Goal: Transaction & Acquisition: Book appointment/travel/reservation

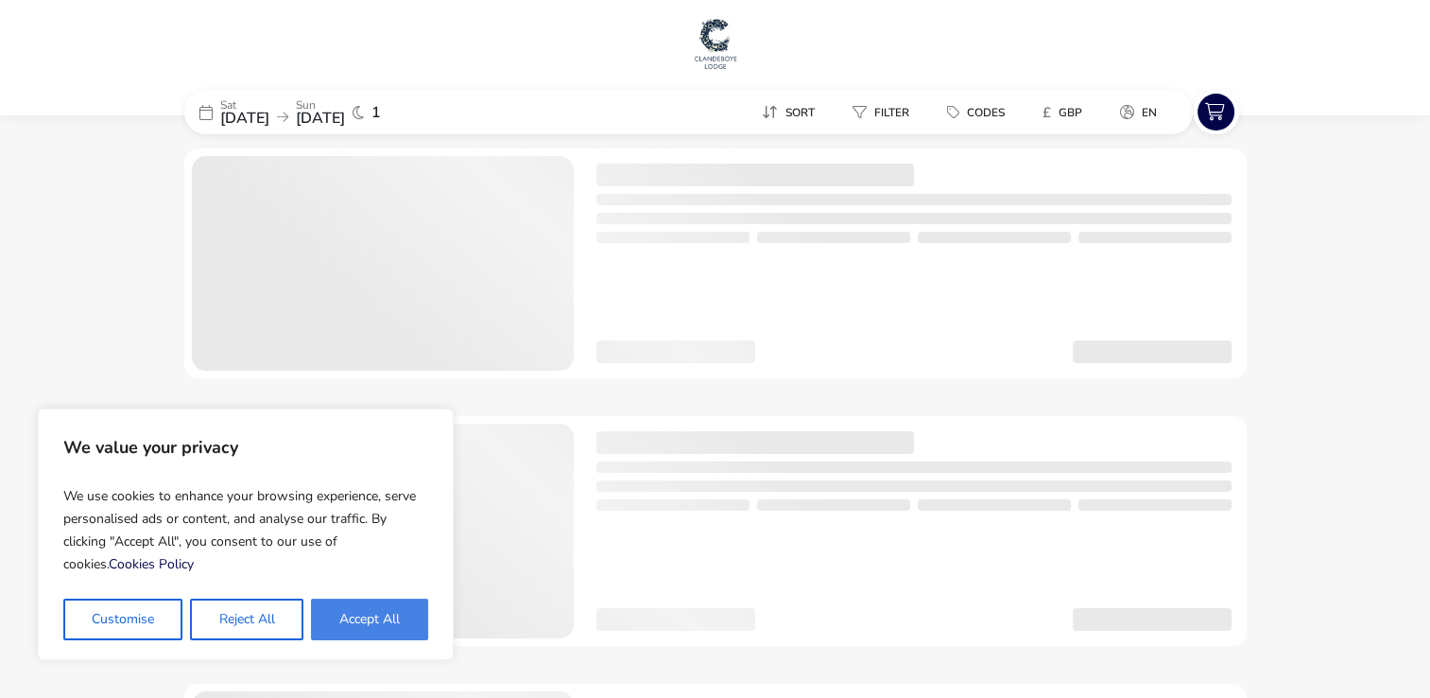
click at [359, 607] on button "Accept All" at bounding box center [369, 619] width 117 height 42
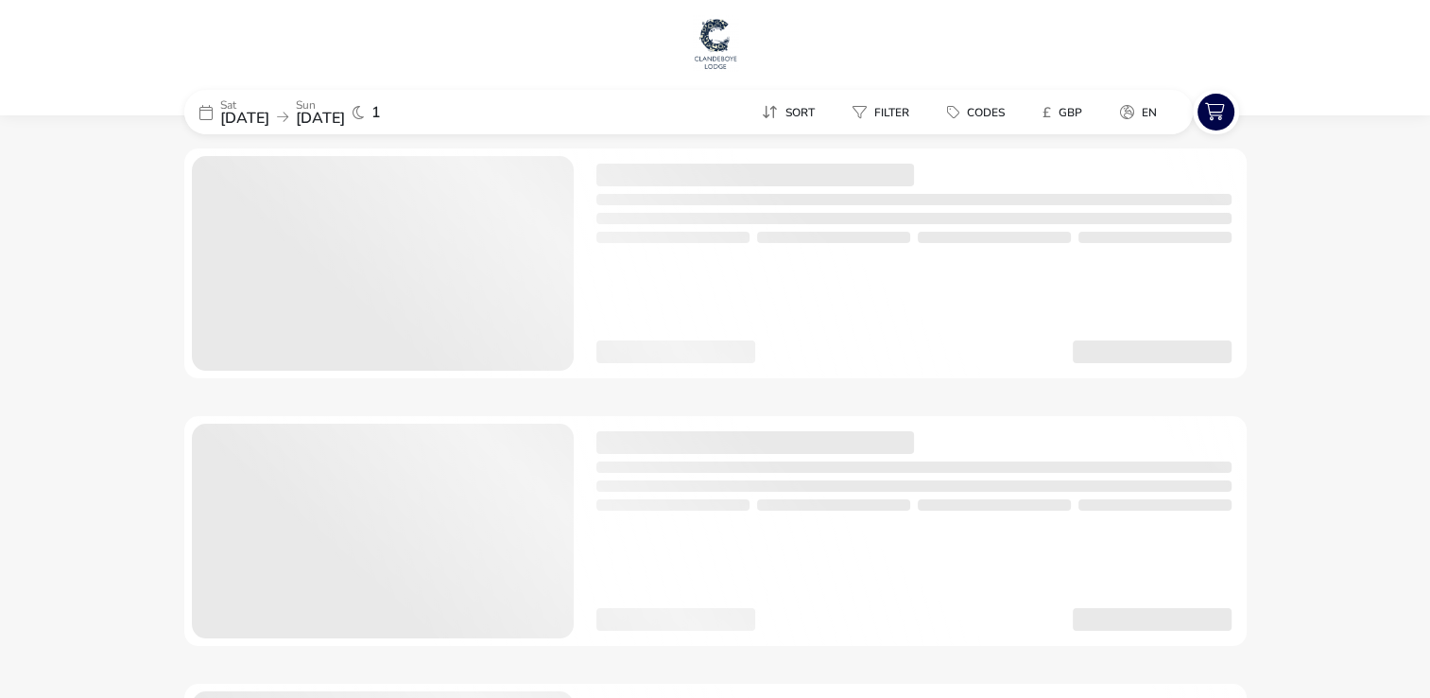
checkbox input "true"
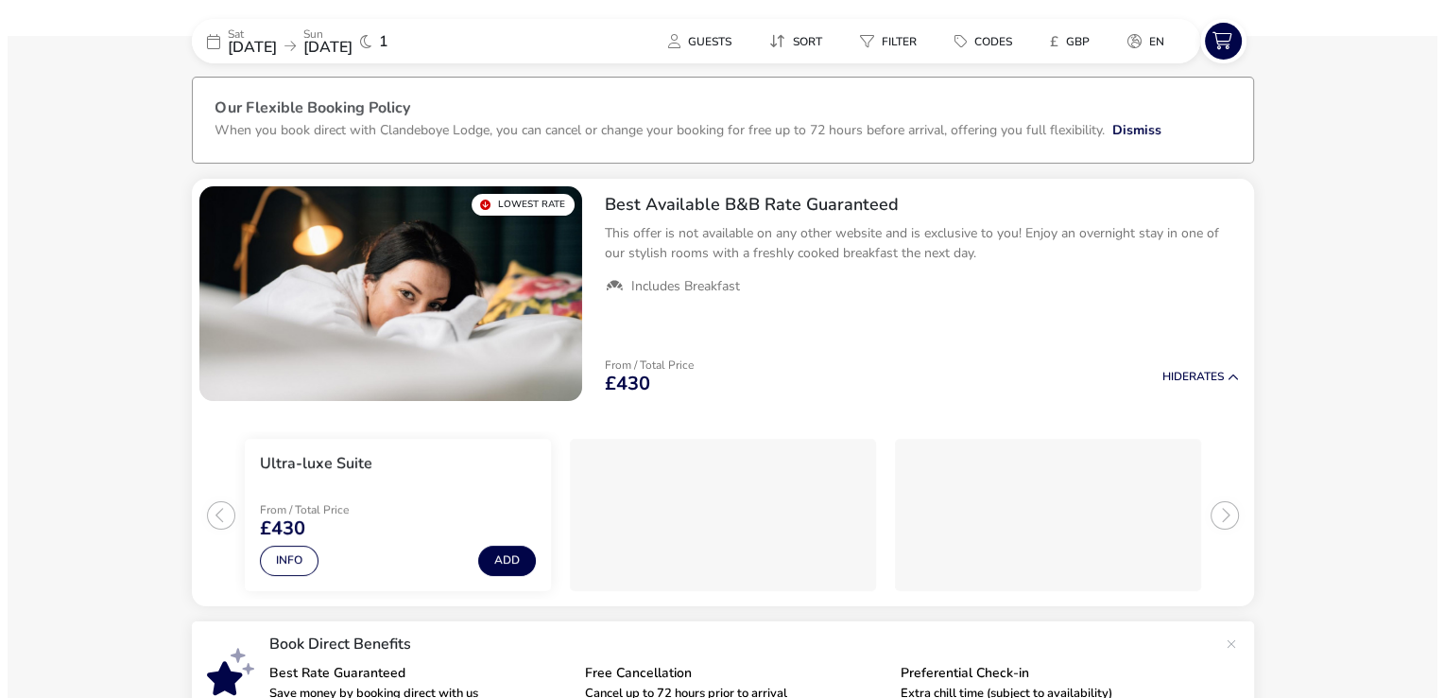
scroll to position [74, 0]
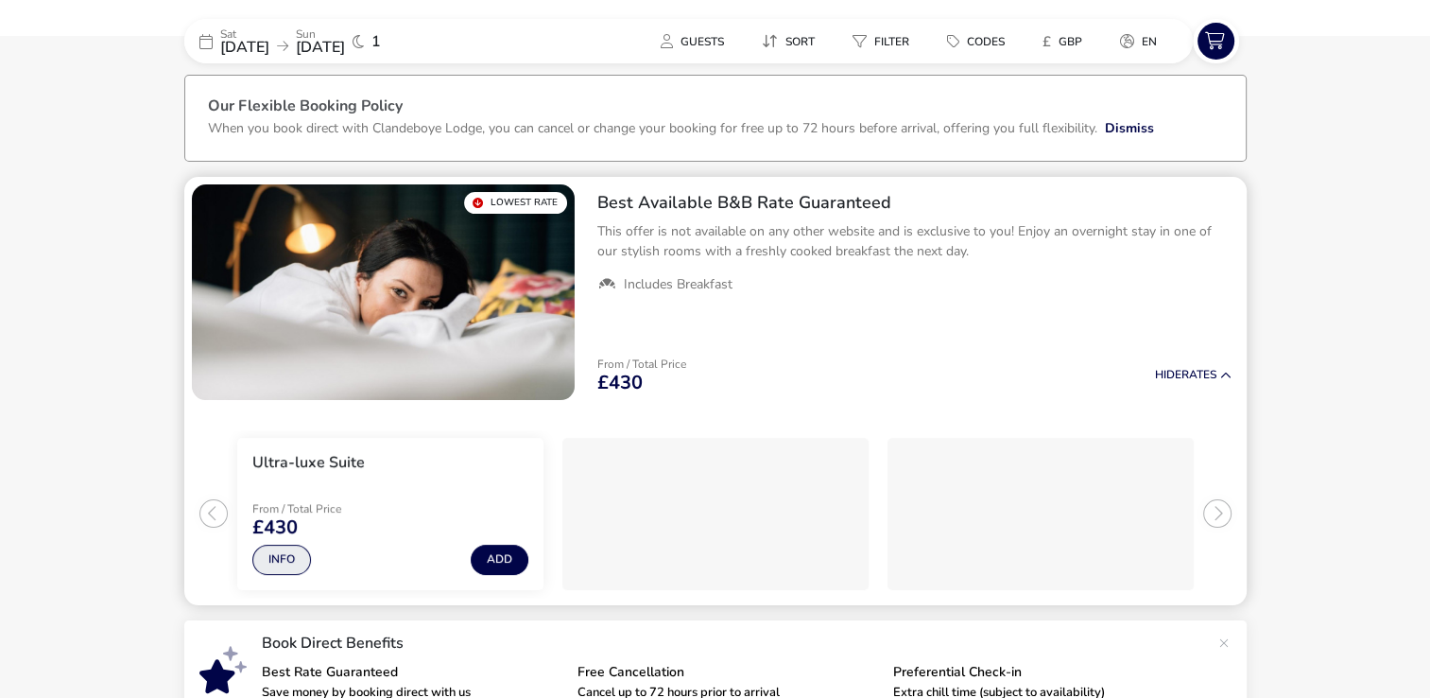
click at [267, 554] on button "Info" at bounding box center [281, 560] width 59 height 30
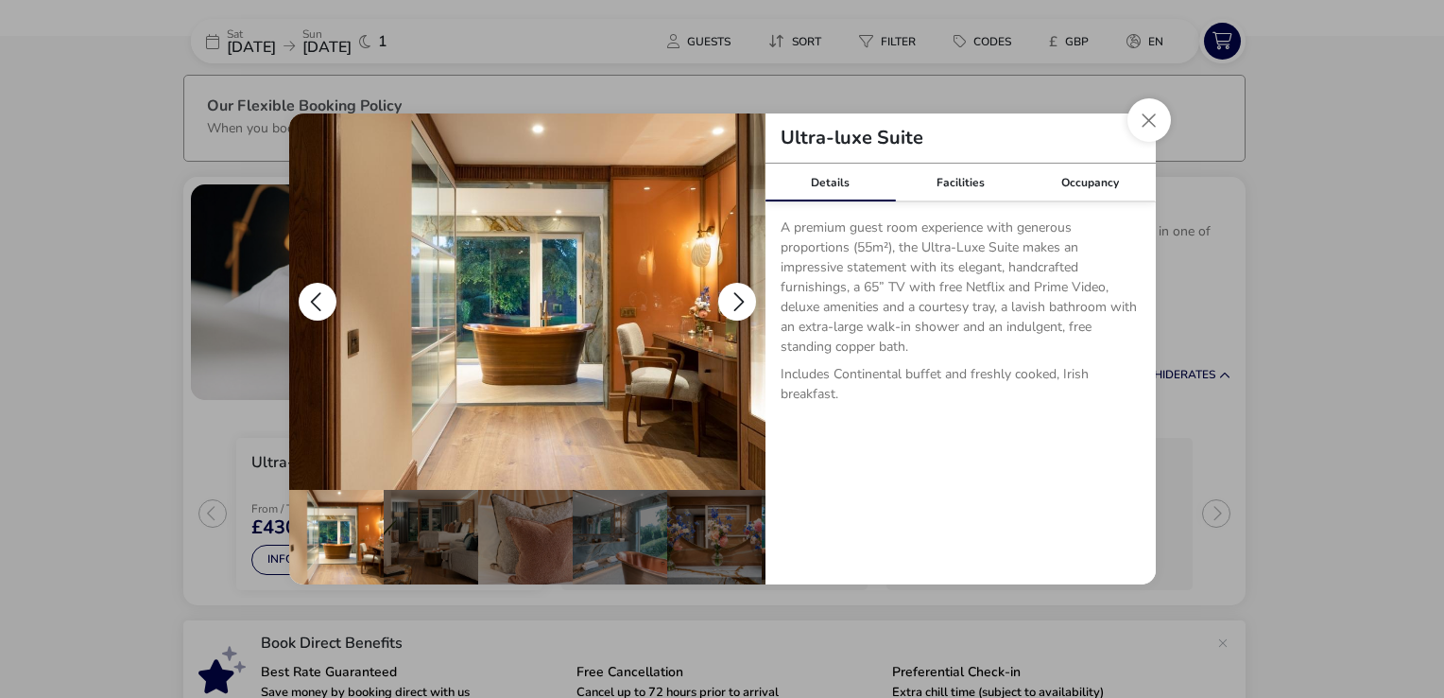
click at [737, 293] on button "details" at bounding box center [737, 302] width 38 height 38
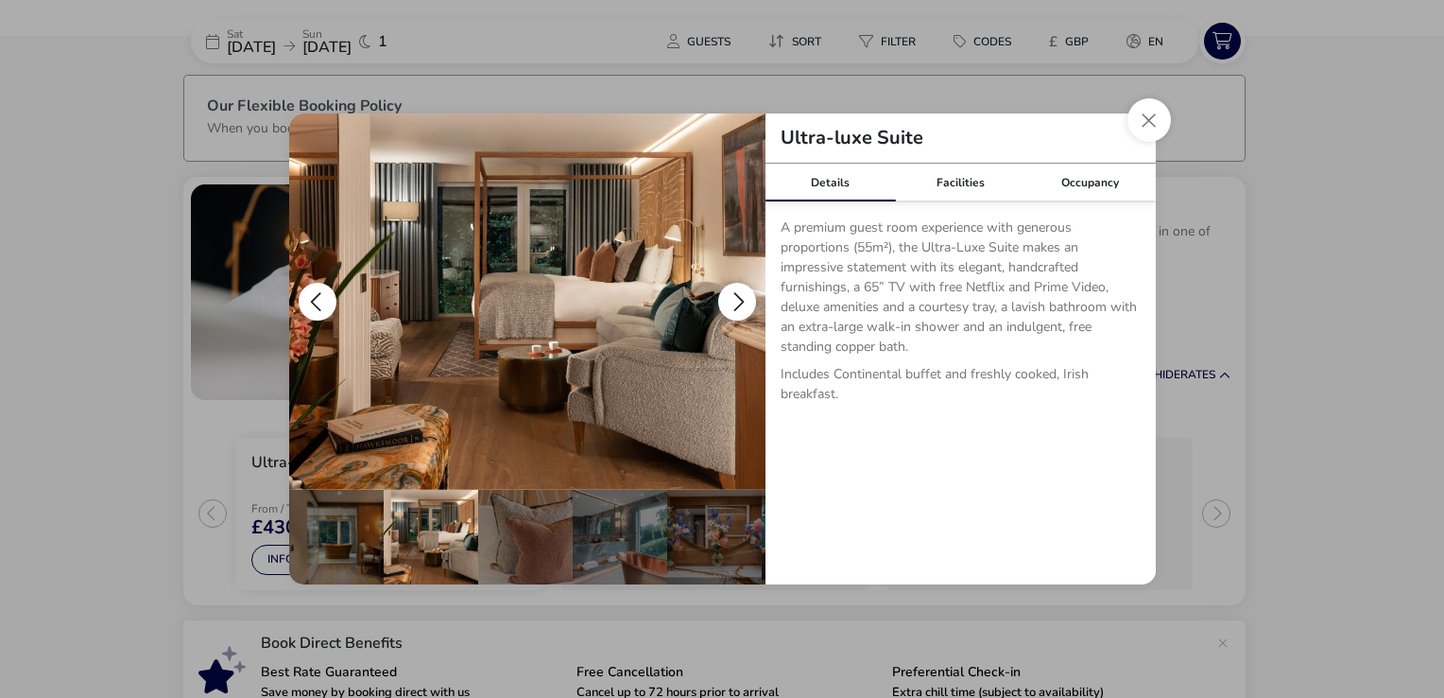
click at [737, 293] on button "details" at bounding box center [737, 302] width 38 height 38
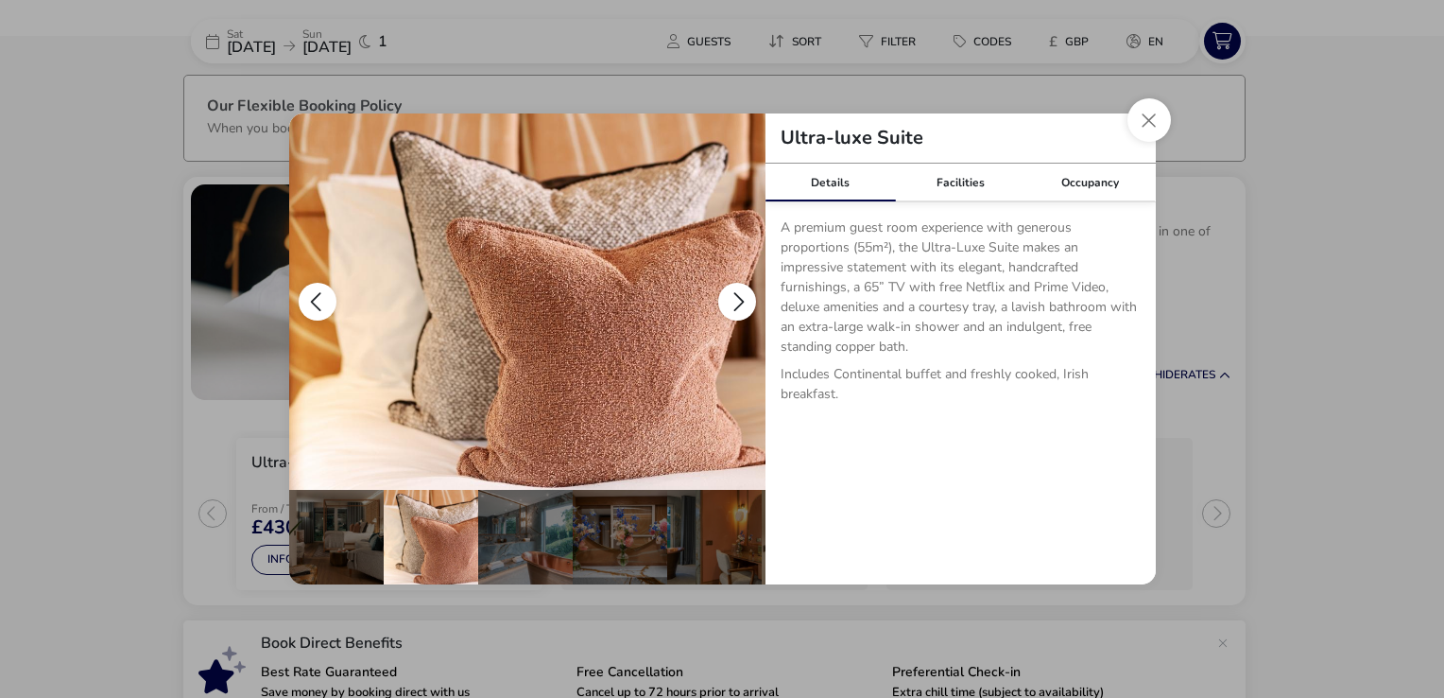
click at [737, 293] on button "details" at bounding box center [737, 302] width 38 height 38
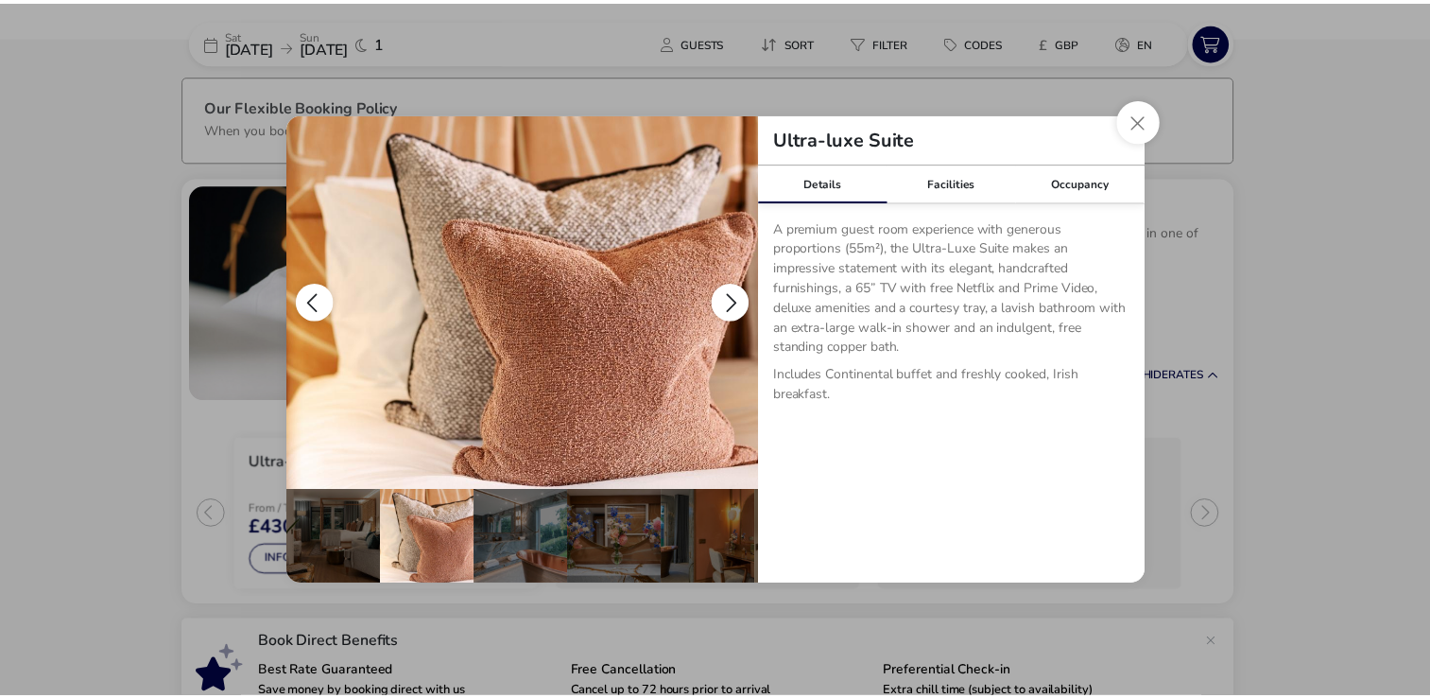
scroll to position [0, 185]
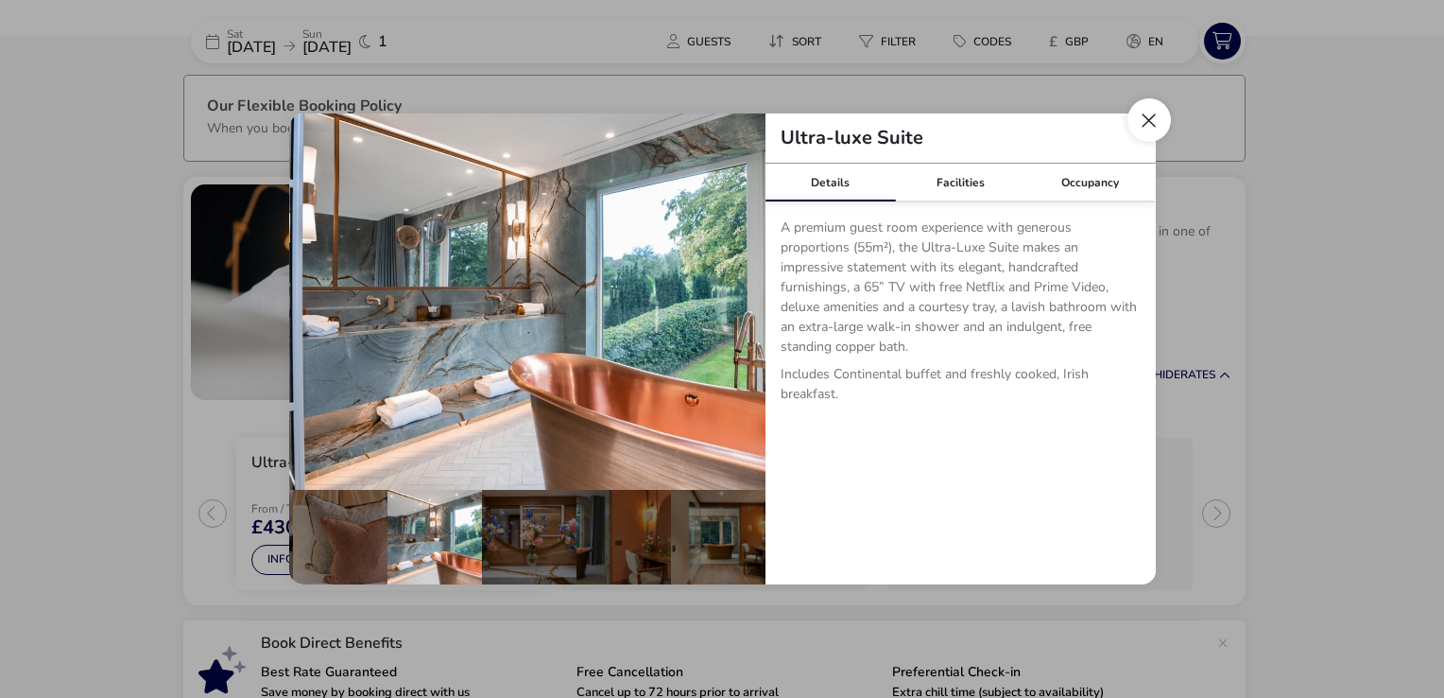
click at [1150, 122] on button "Close dialog" at bounding box center [1149, 119] width 43 height 43
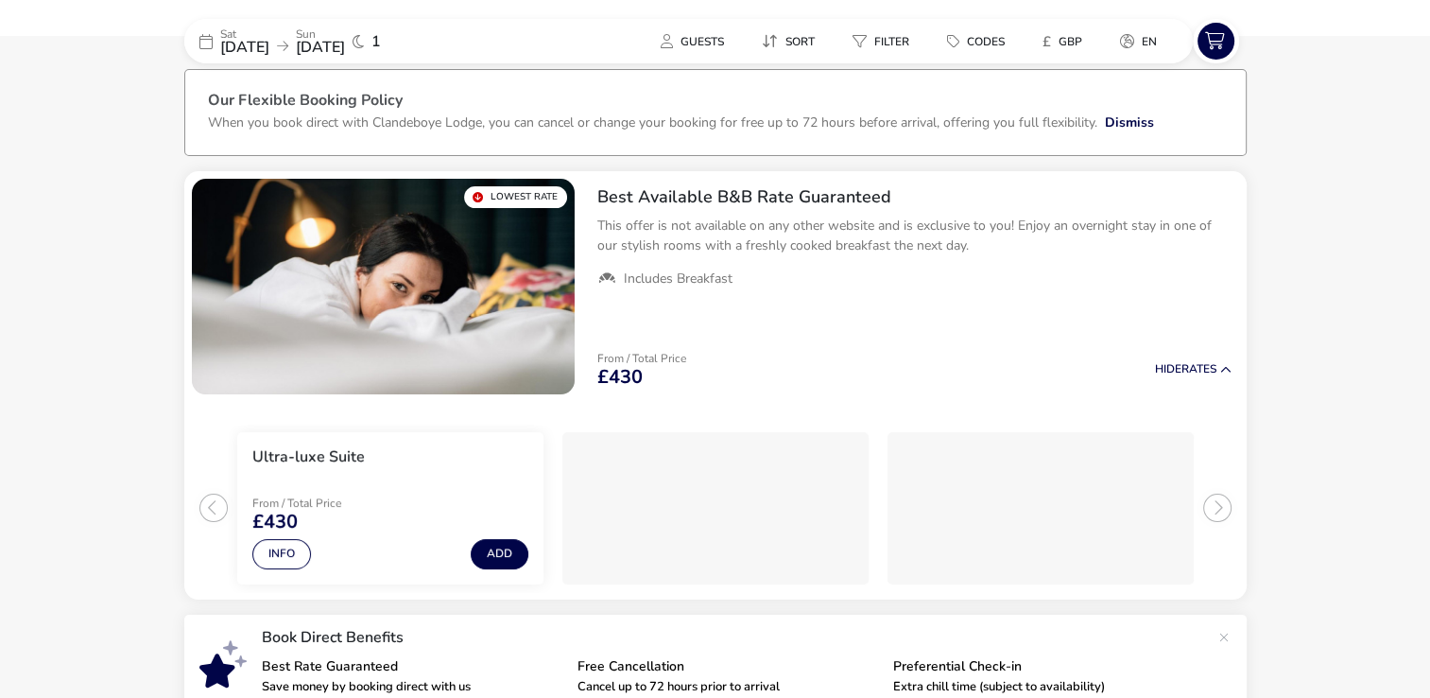
scroll to position [0, 0]
